Goal: Communication & Community: Ask a question

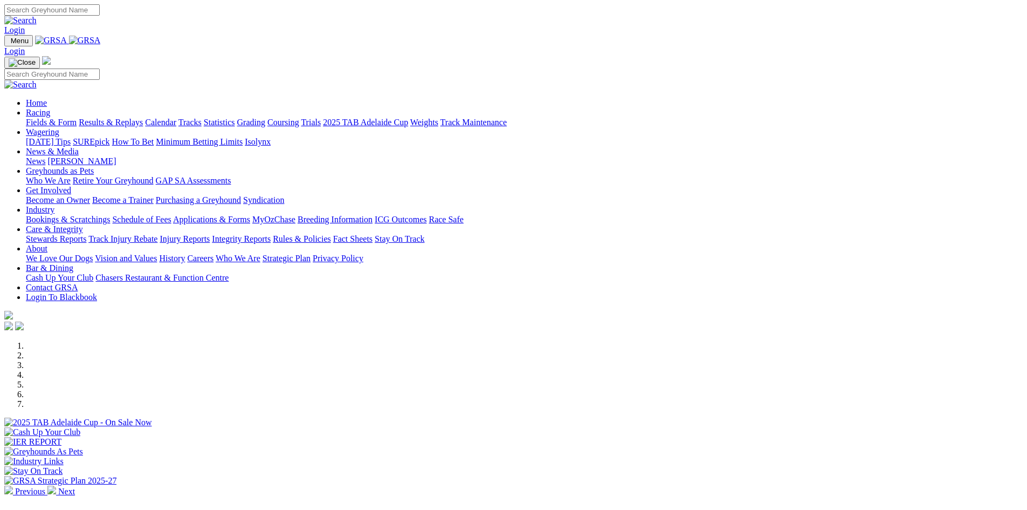
click at [78, 283] on link "Contact GRSA" at bounding box center [52, 287] width 52 height 9
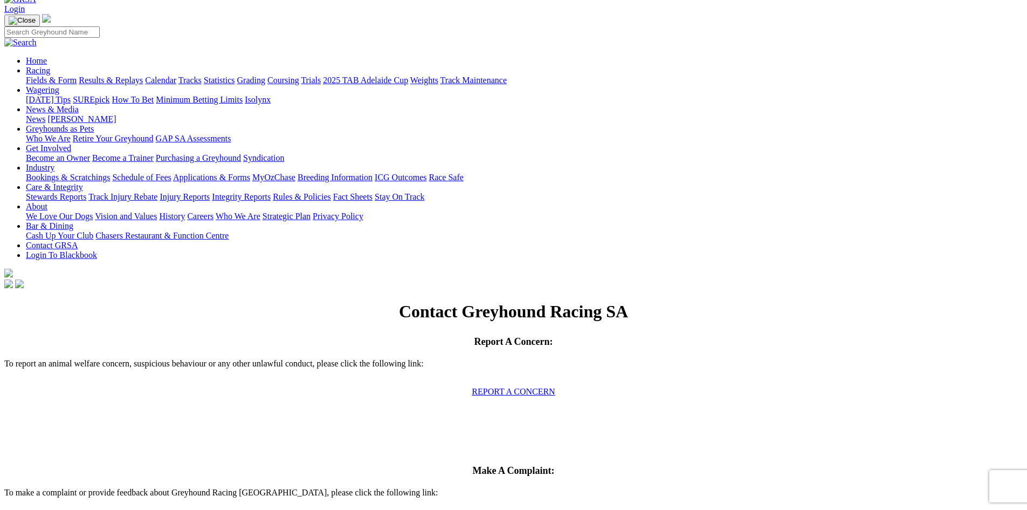
scroll to position [108, 0]
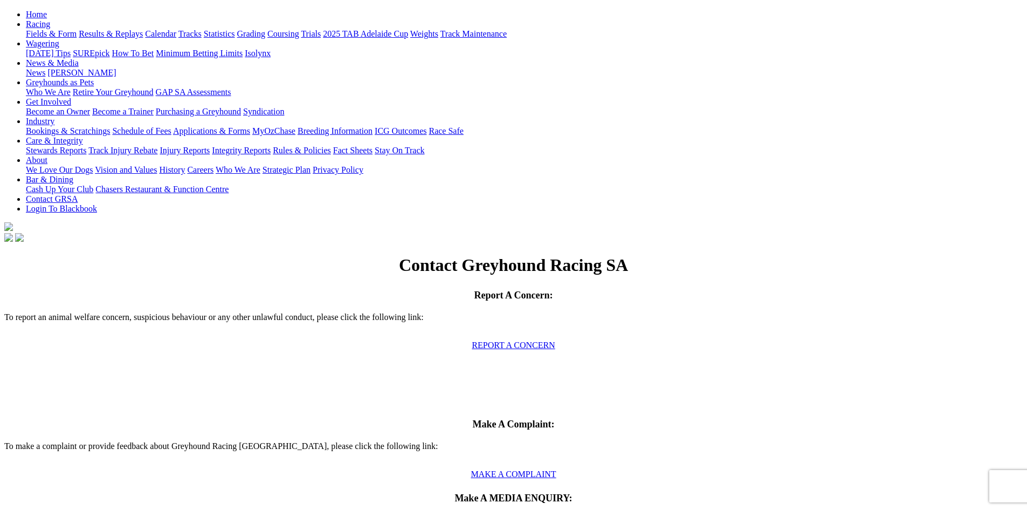
type input "[PERSON_NAME]"
type input "[PERSON_NAME][EMAIL_ADDRESS][PERSON_NAME][DOMAIN_NAME]"
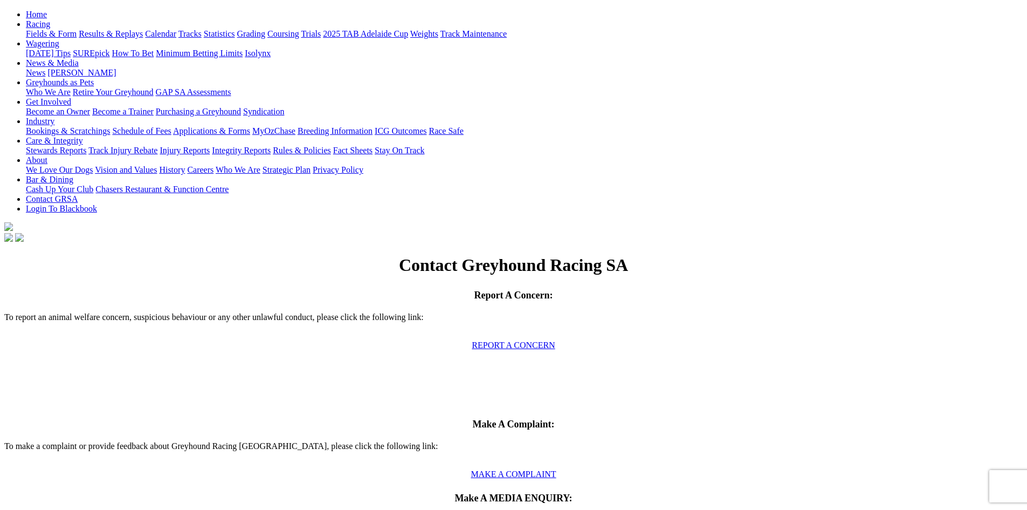
type input "Property for Sale"
drag, startPoint x: 129, startPoint y: 377, endPoint x: 108, endPoint y: 376, distance: 21.1
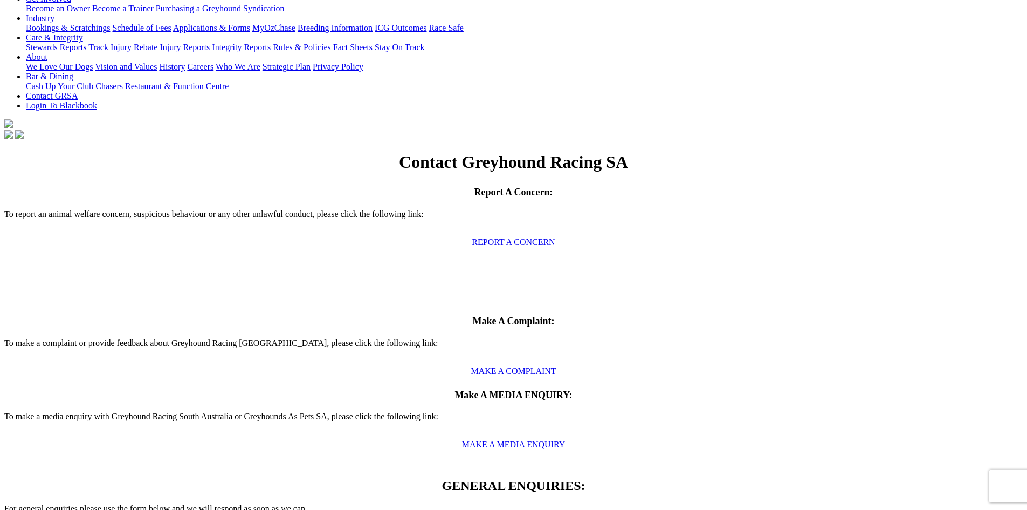
scroll to position [216, 0]
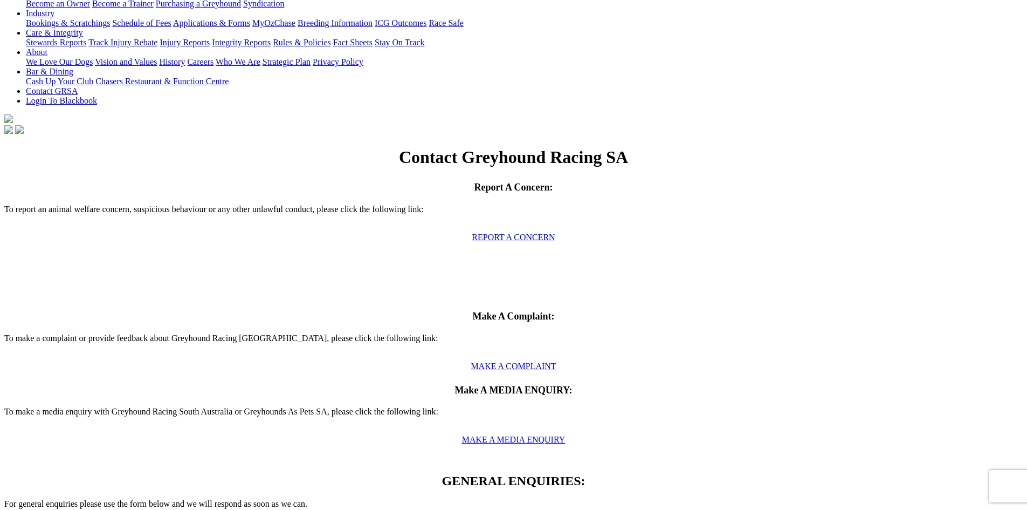
paste textarea "[PERSON_NAME][EMAIL_ADDRESS][PERSON_NAME][DOMAIN_NAME]"
drag, startPoint x: 629, startPoint y: 388, endPoint x: 221, endPoint y: 336, distance: 411.5
type textarea "Hi [PERSON_NAME], We are currently selling a property in [GEOGRAPHIC_DATA] for …"
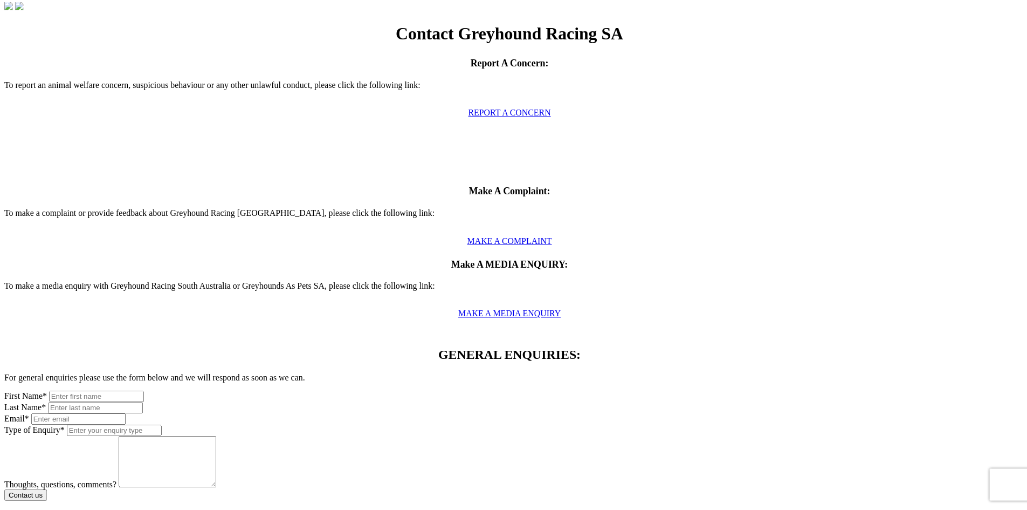
scroll to position [365, 0]
